Goal: Task Accomplishment & Management: Complete application form

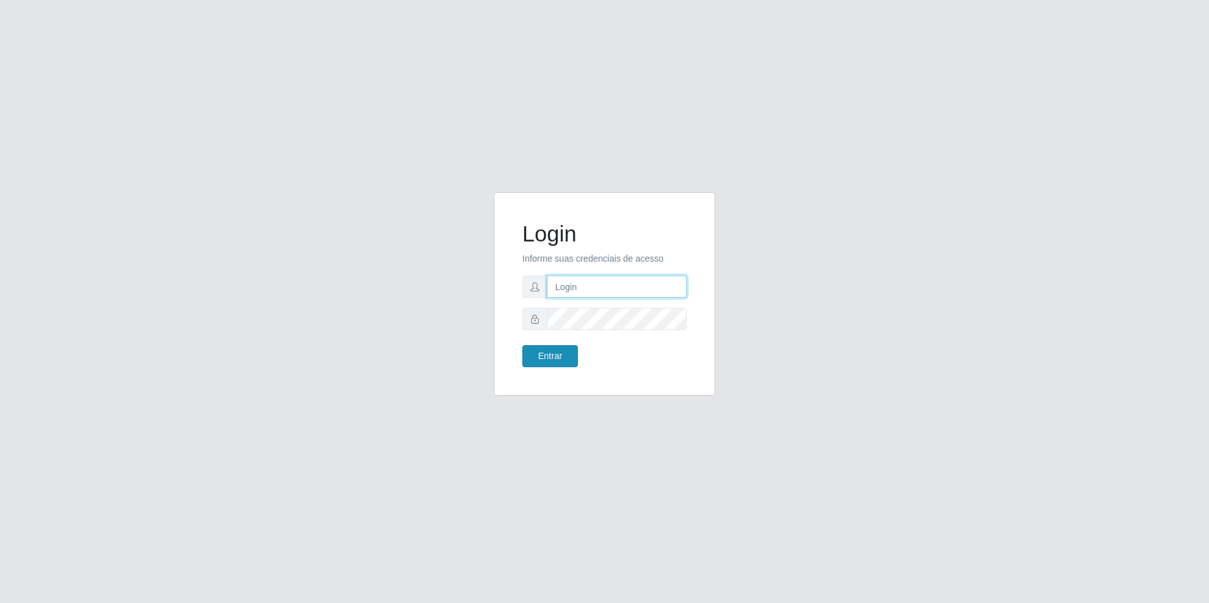
type input "[EMAIL_ADDRESS][DOMAIN_NAME]"
click at [547, 353] on button "Entrar" at bounding box center [550, 356] width 56 height 22
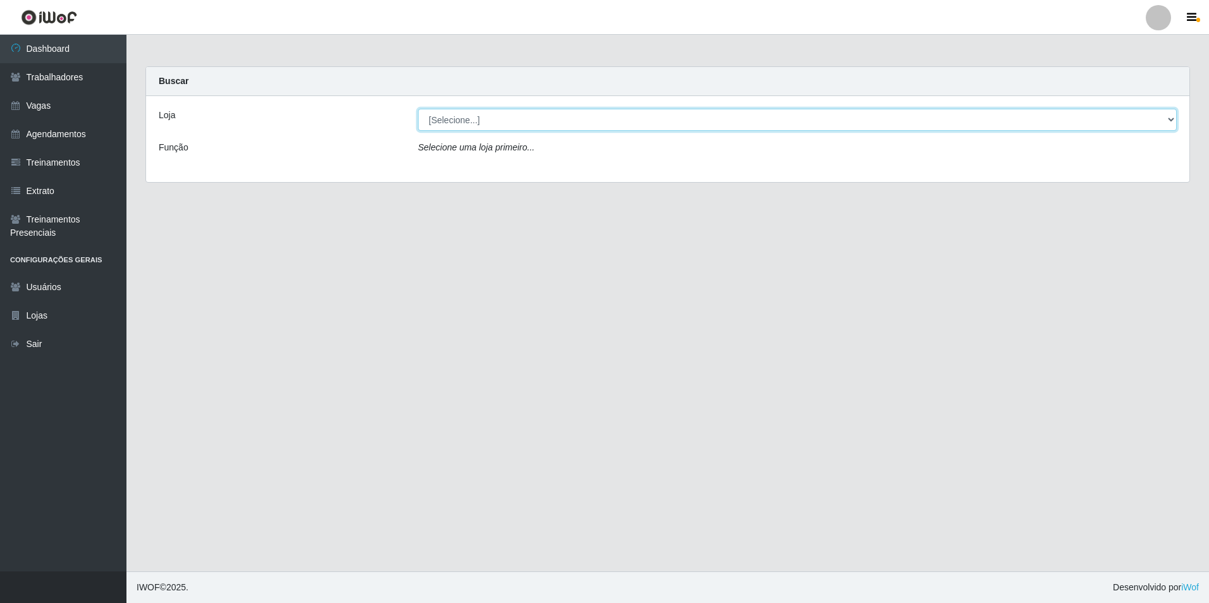
click at [451, 120] on select "[Selecione...] [GEOGRAPHIC_DATA] - [GEOGRAPHIC_DATA] [GEOGRAPHIC_DATA] - [GEOGR…" at bounding box center [797, 120] width 759 height 22
select select "506"
click at [418, 109] on select "[Selecione...] [GEOGRAPHIC_DATA] - [GEOGRAPHIC_DATA] [GEOGRAPHIC_DATA] - [GEOGR…" at bounding box center [797, 120] width 759 height 22
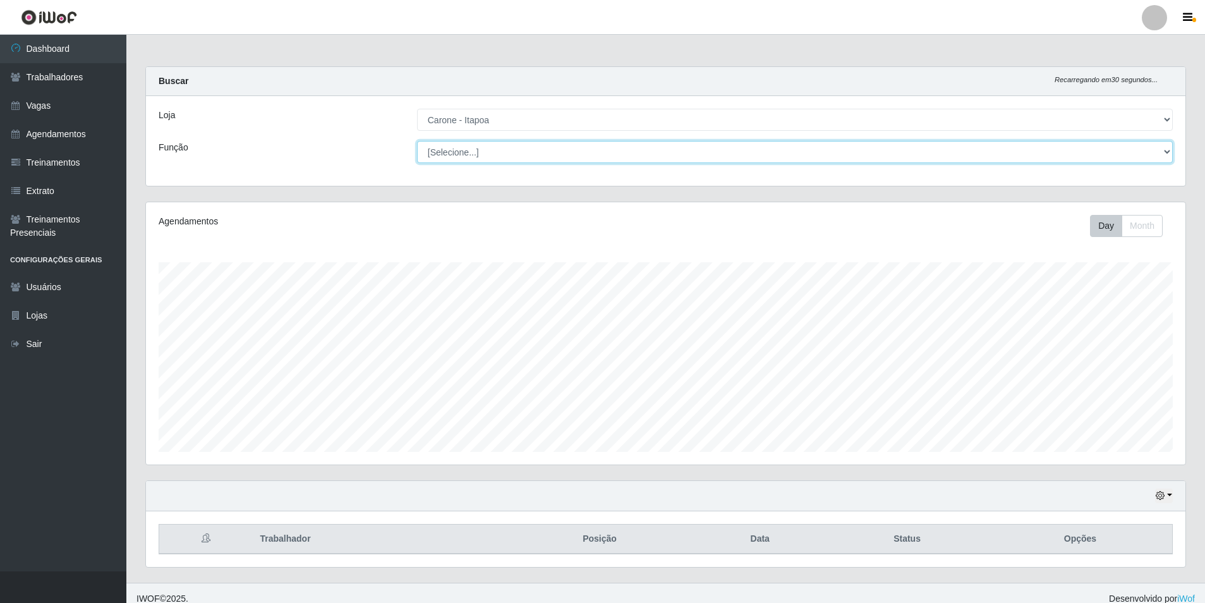
drag, startPoint x: 468, startPoint y: 164, endPoint x: 463, endPoint y: 156, distance: 9.1
click at [463, 156] on select "[Selecione...] Embalador Embalador + Embalador ++ Repositor Repositor + Reposit…" at bounding box center [795, 152] width 756 height 22
click at [417, 141] on select "[Selecione...] Embalador Embalador + Embalador ++ Repositor Repositor + Reposit…" at bounding box center [795, 152] width 756 height 22
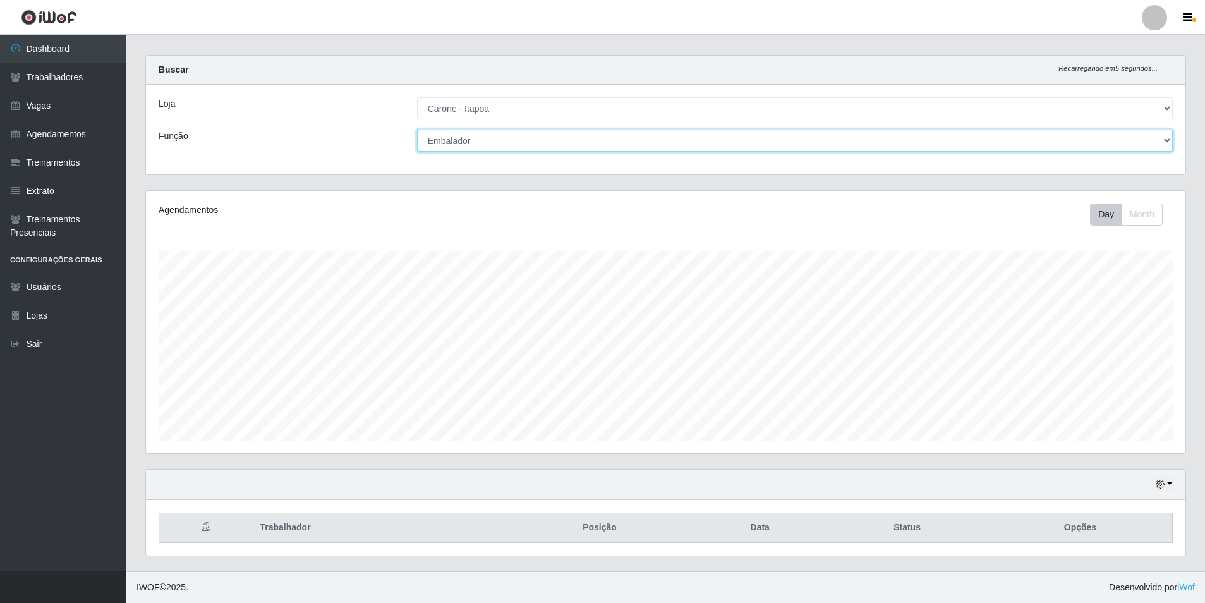
click at [523, 146] on select "[Selecione...] Embalador Embalador + Embalador ++ Repositor Repositor + Reposit…" at bounding box center [795, 141] width 756 height 22
click at [417, 130] on select "[Selecione...] Embalador Embalador + Embalador ++ Repositor Repositor + Reposit…" at bounding box center [795, 141] width 756 height 22
click at [1169, 487] on button "button" at bounding box center [1164, 484] width 18 height 15
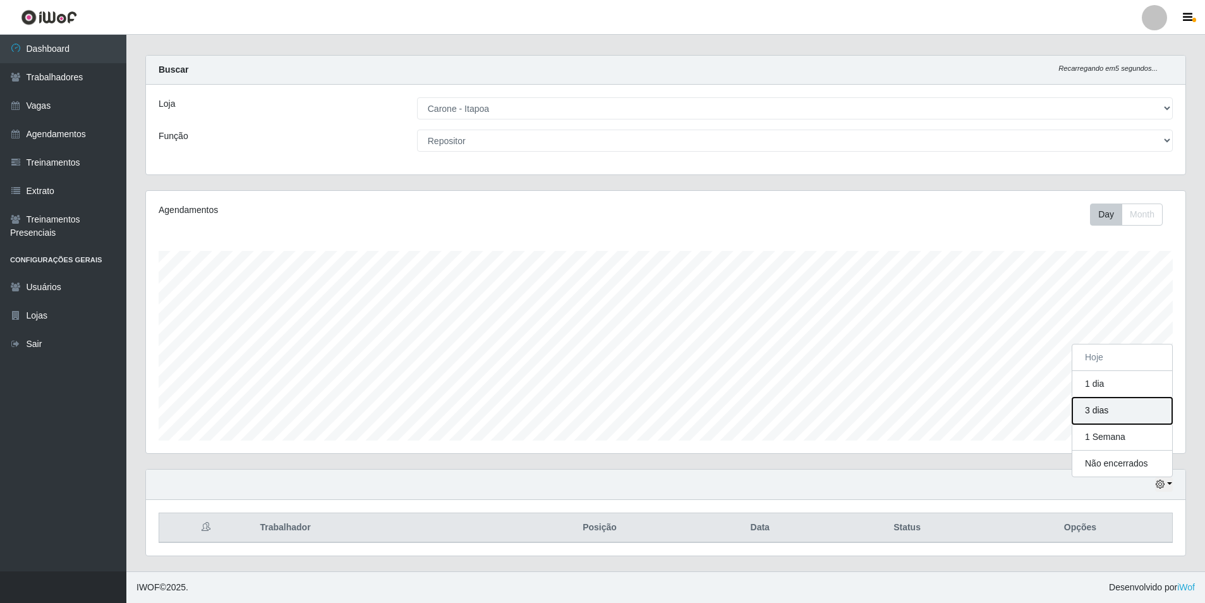
click at [1093, 410] on button "3 dias" at bounding box center [1123, 411] width 100 height 27
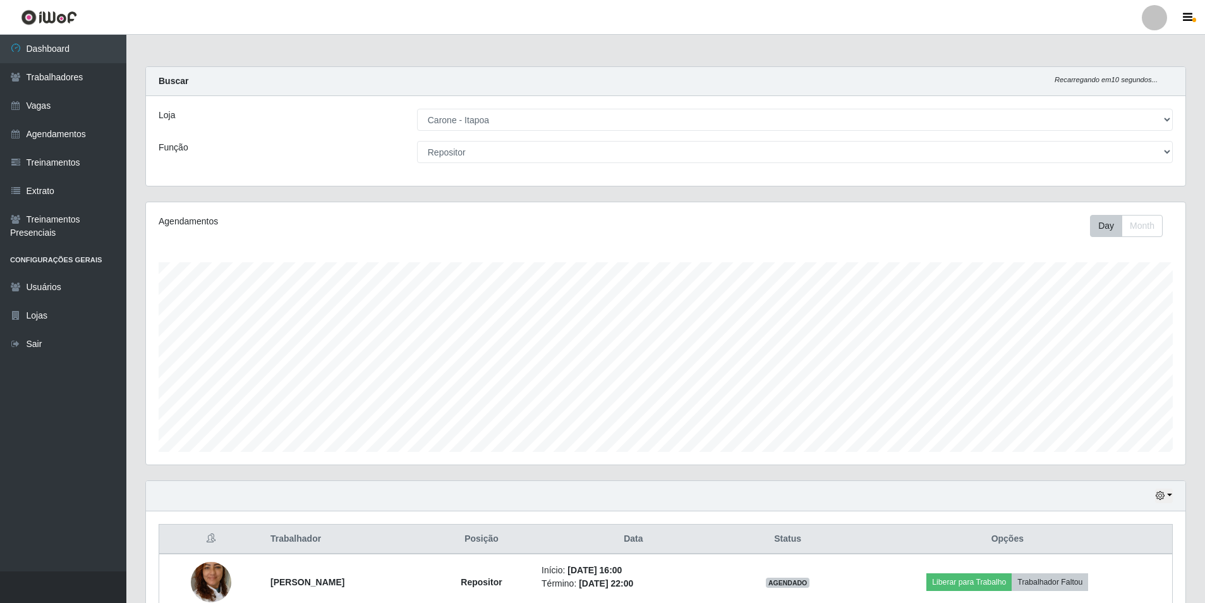
scroll to position [68, 0]
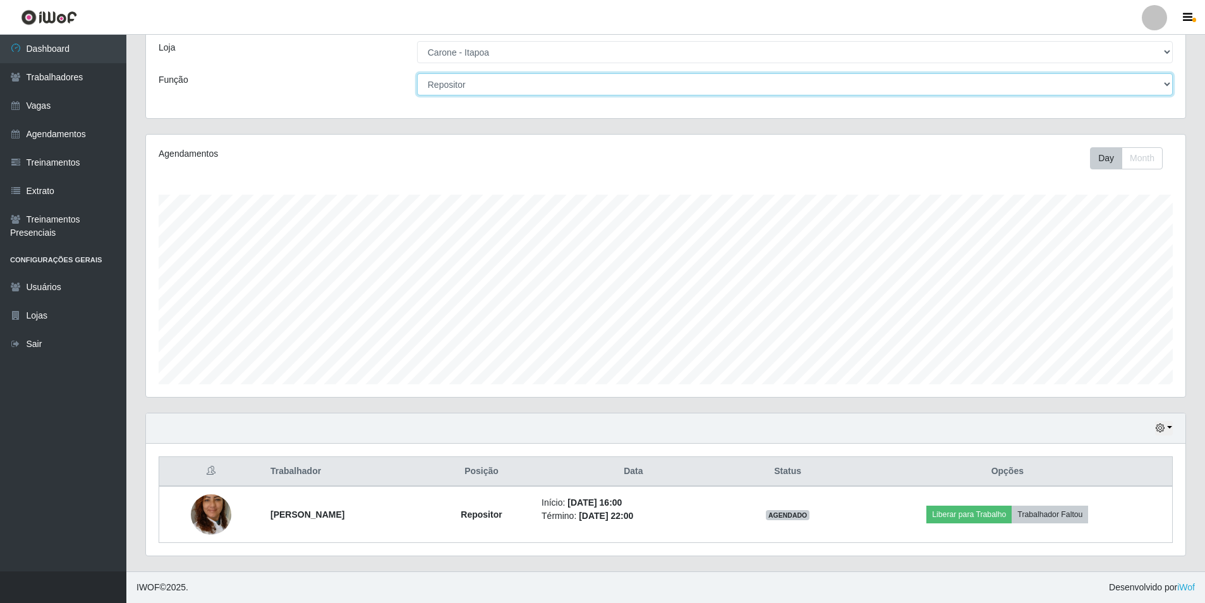
click at [496, 85] on select "[Selecione...] Embalador Embalador + Embalador ++ Repositor Repositor + Reposit…" at bounding box center [795, 84] width 756 height 22
click at [417, 95] on select "[Selecione...] Embalador Embalador + Embalador ++ Repositor Repositor + Reposit…" at bounding box center [795, 84] width 756 height 22
click at [445, 90] on select "[Selecione...] Embalador Embalador + Embalador ++ Repositor Repositor + Reposit…" at bounding box center [795, 84] width 756 height 22
select select "24"
click at [417, 95] on select "[Selecione...] Embalador Embalador + Embalador ++ Repositor Repositor + Reposit…" at bounding box center [795, 84] width 756 height 22
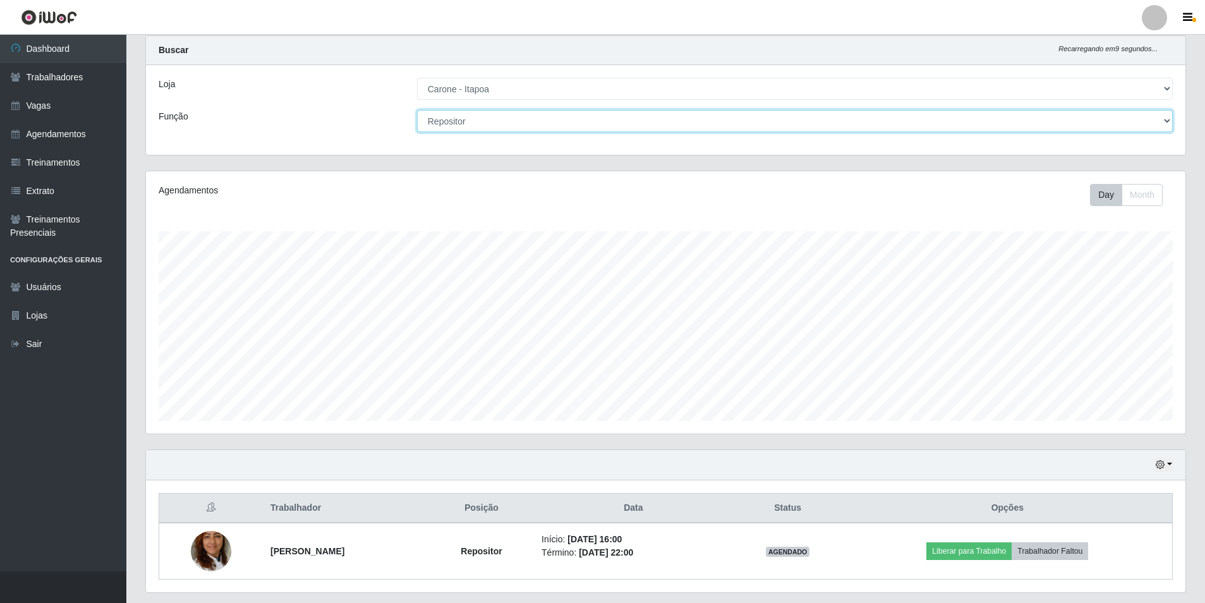
scroll to position [0, 0]
